Goal: Find specific page/section: Find specific page/section

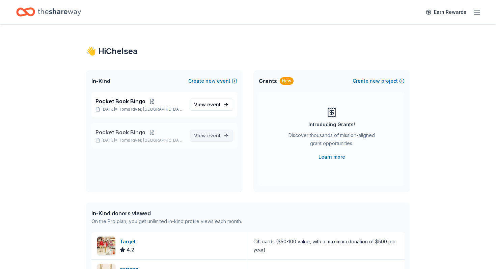
click at [223, 135] on link "View event" at bounding box center [212, 136] width 44 height 12
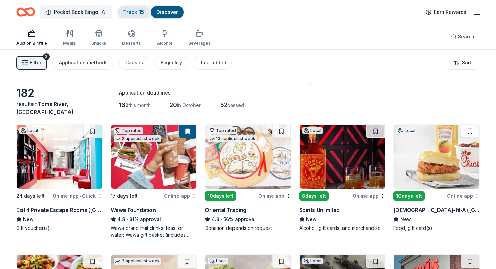
click at [137, 12] on link "Track · 15" at bounding box center [133, 12] width 21 height 6
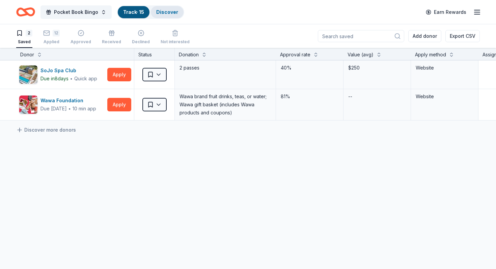
click at [159, 12] on link "Discover" at bounding box center [167, 12] width 22 height 6
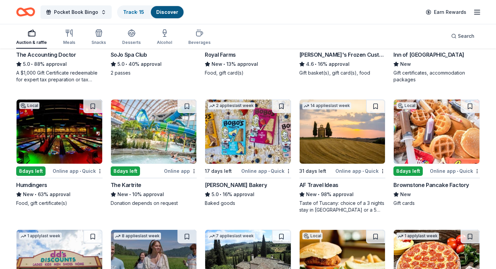
scroll to position [547, 0]
